Goal: Complete application form

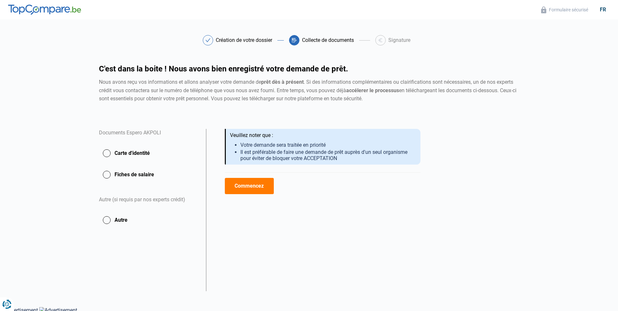
click at [152, 155] on button "Carte d'identité" at bounding box center [148, 153] width 99 height 16
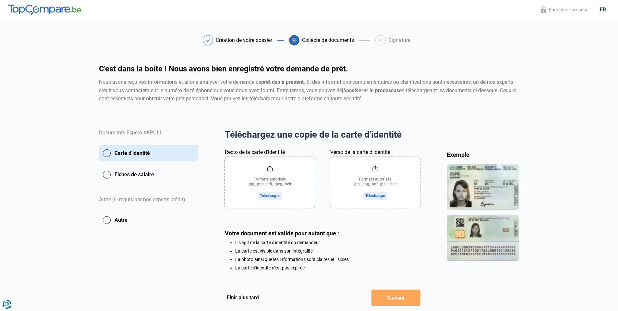
click at [273, 177] on input "Recto de la carte d'identité" at bounding box center [270, 182] width 90 height 51
click at [136, 176] on button "Fiches de salaire" at bounding box center [148, 175] width 99 height 16
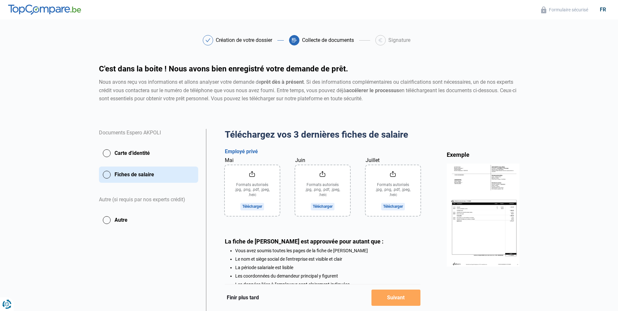
click at [257, 197] on input "Mai" at bounding box center [252, 190] width 55 height 51
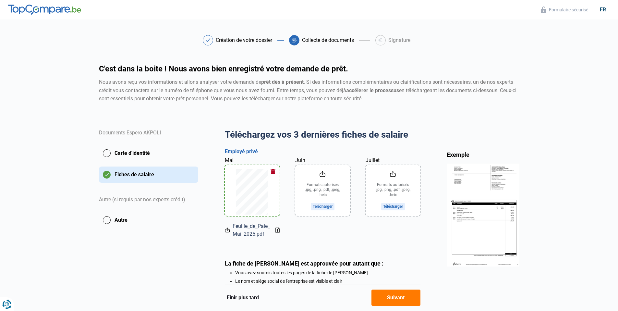
click at [327, 208] on input "Juin" at bounding box center [322, 190] width 55 height 51
click at [392, 184] on input "Juillet" at bounding box center [393, 190] width 55 height 51
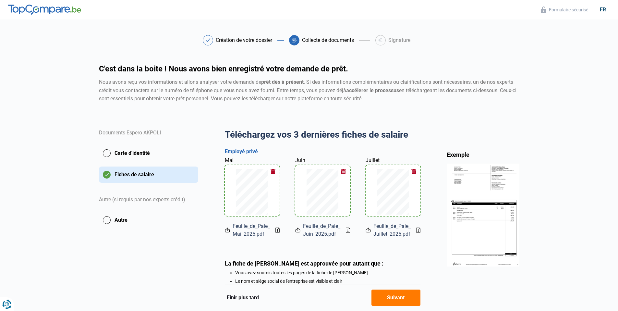
click at [126, 154] on button "Carte d'identité" at bounding box center [148, 153] width 99 height 16
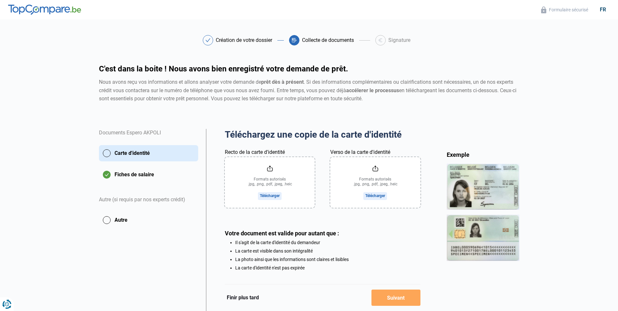
click at [270, 182] on input "Recto de la carte d'identité" at bounding box center [270, 182] width 90 height 51
click at [271, 189] on input "Recto de la carte d'identité" at bounding box center [270, 182] width 90 height 51
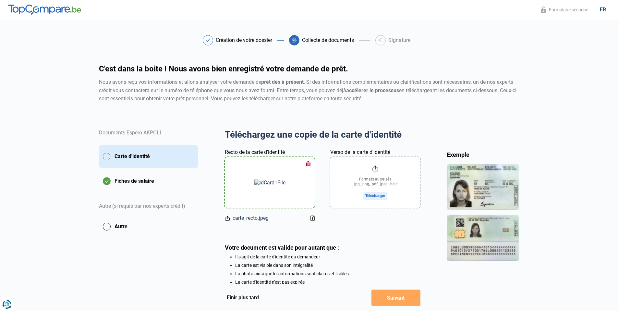
click at [368, 179] on input "Verso de la carte d'identité" at bounding box center [375, 182] width 90 height 51
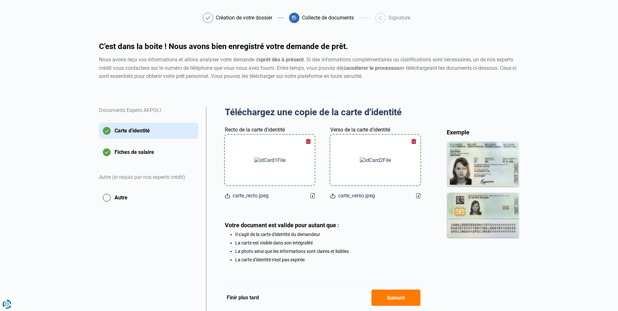
scroll to position [44, 0]
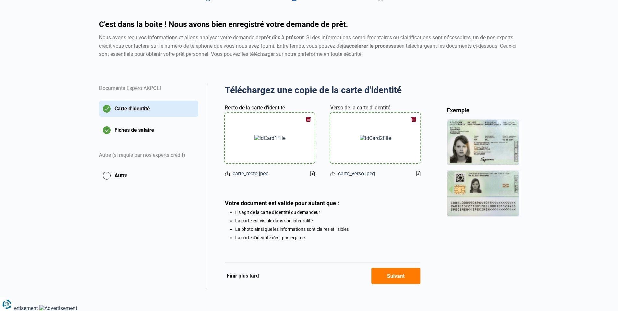
click at [391, 276] on button "Suivant" at bounding box center [396, 276] width 49 height 16
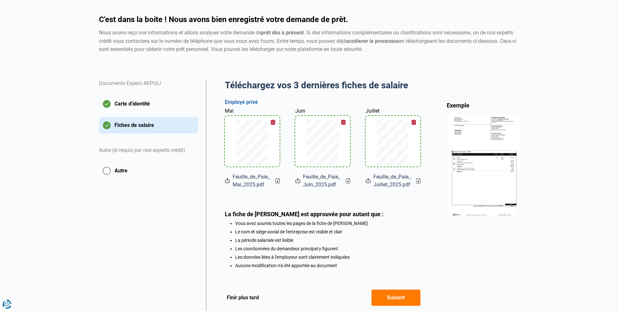
scroll to position [85, 0]
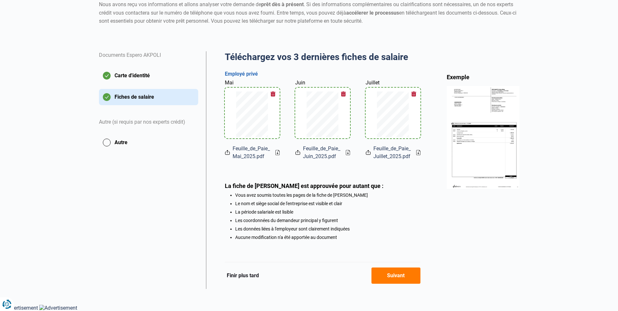
click at [403, 278] on button "Suivant" at bounding box center [396, 275] width 49 height 16
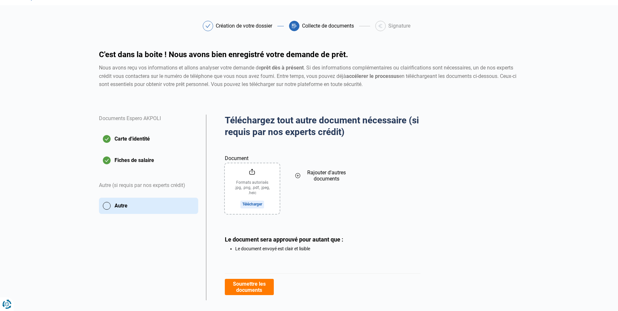
scroll to position [25, 0]
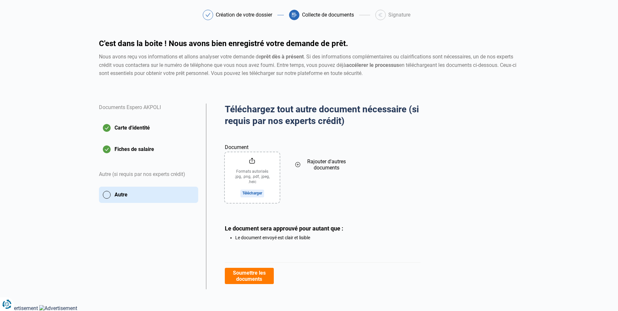
click at [254, 276] on button "Soumettre les documents" at bounding box center [249, 276] width 49 height 16
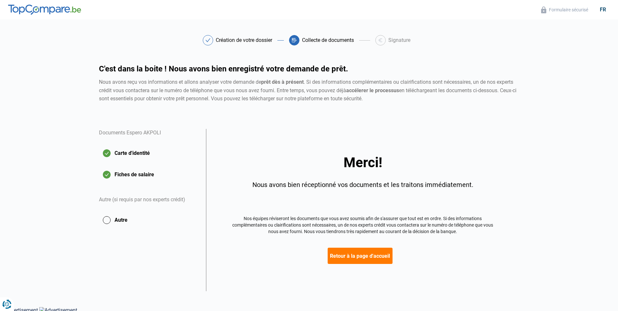
click at [354, 252] on button "Retour à la page d'accueil" at bounding box center [360, 256] width 65 height 16
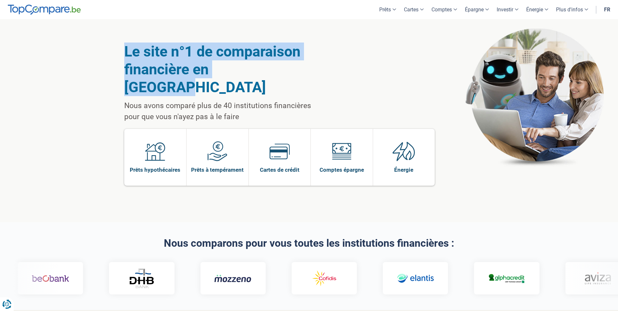
drag, startPoint x: 129, startPoint y: 54, endPoint x: 298, endPoint y: 83, distance: 171.8
click at [300, 70] on h1 "Le site n°1 de comparaison financière en [GEOGRAPHIC_DATA]" at bounding box center [226, 70] width 204 height 54
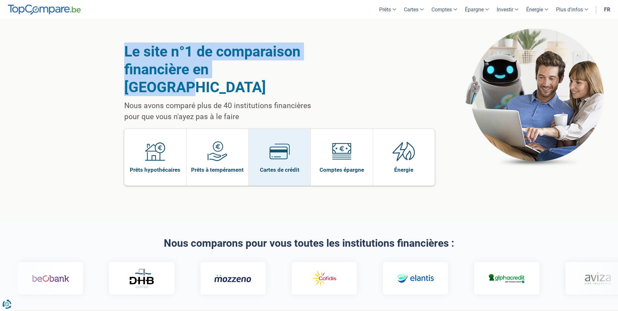
scroll to position [129, 0]
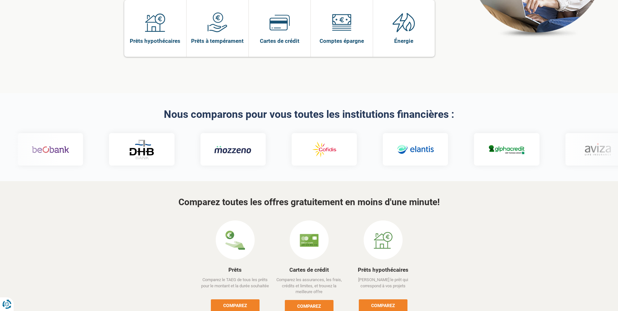
drag, startPoint x: 186, startPoint y: 94, endPoint x: 463, endPoint y: 96, distance: 277.2
click at [463, 109] on h2 "Nous comparons pour vous toutes les institutions financières :" at bounding box center [309, 114] width 370 height 11
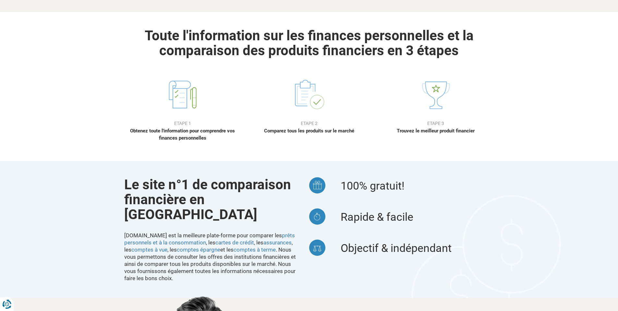
scroll to position [519, 0]
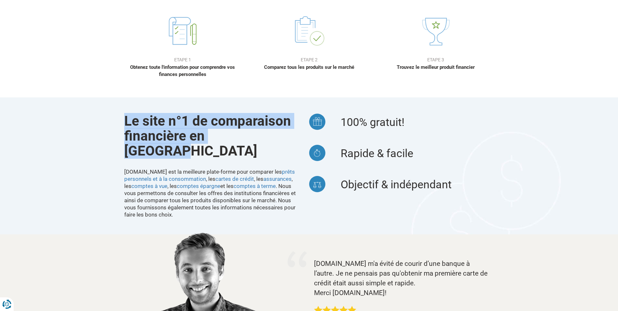
drag, startPoint x: 123, startPoint y: 106, endPoint x: 264, endPoint y: 116, distance: 140.6
click at [264, 116] on div "Le site n°1 de comparaison financière en [GEOGRAPHIC_DATA] Pourquoi choisir [DO…" at bounding box center [309, 165] width 618 height 137
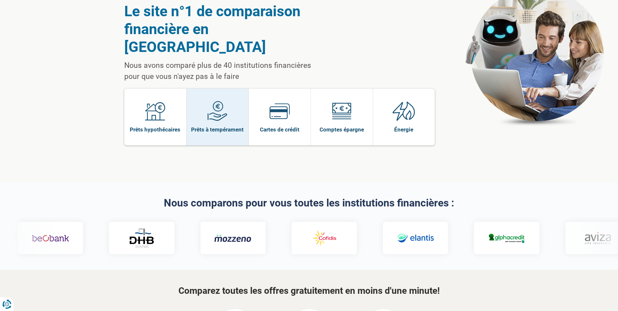
scroll to position [0, 0]
